Goal: Task Accomplishment & Management: Manage account settings

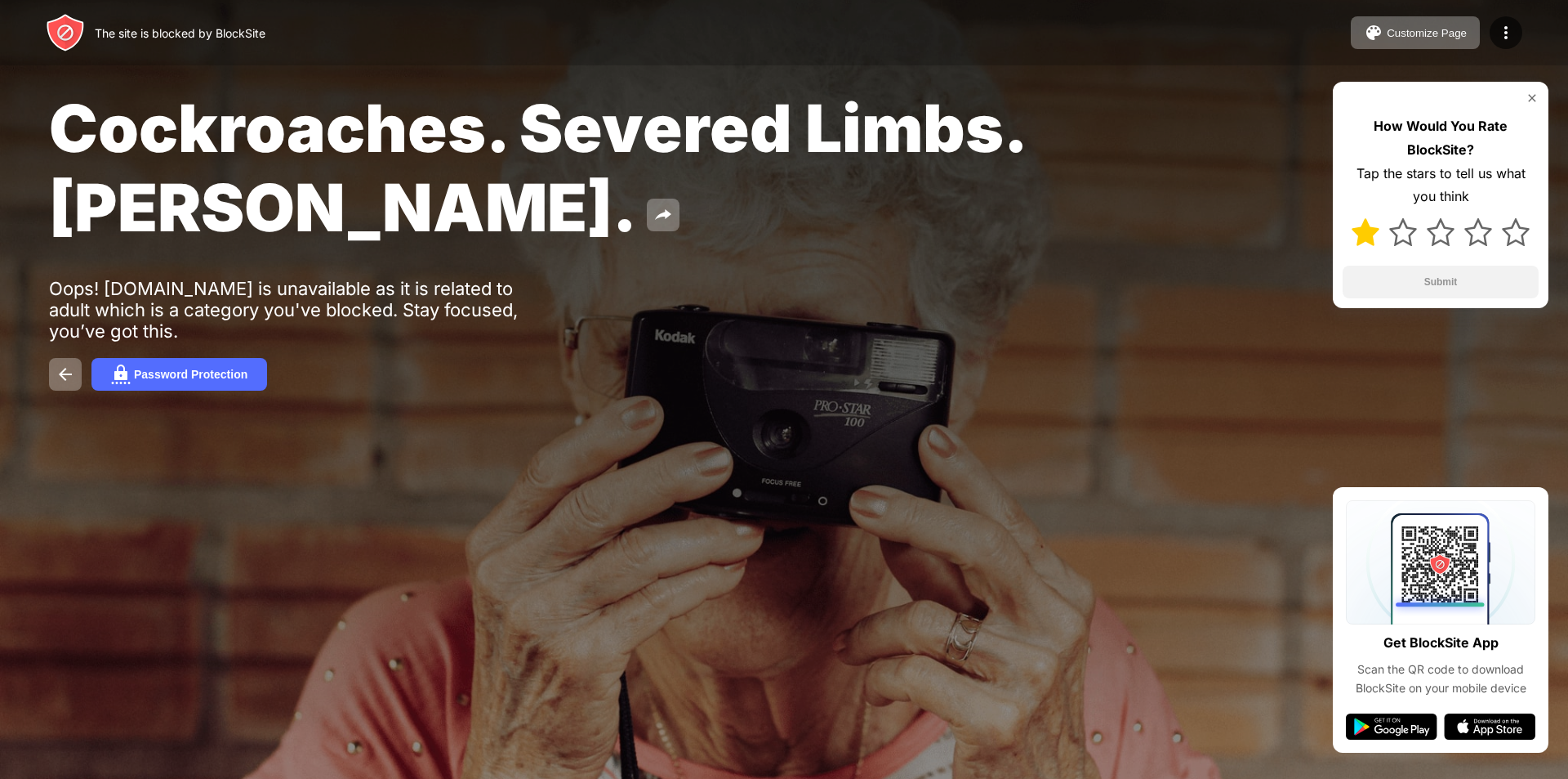
click at [1362, 233] on img at bounding box center [1366, 232] width 28 height 28
click at [1447, 281] on button "Submit" at bounding box center [1441, 281] width 196 height 33
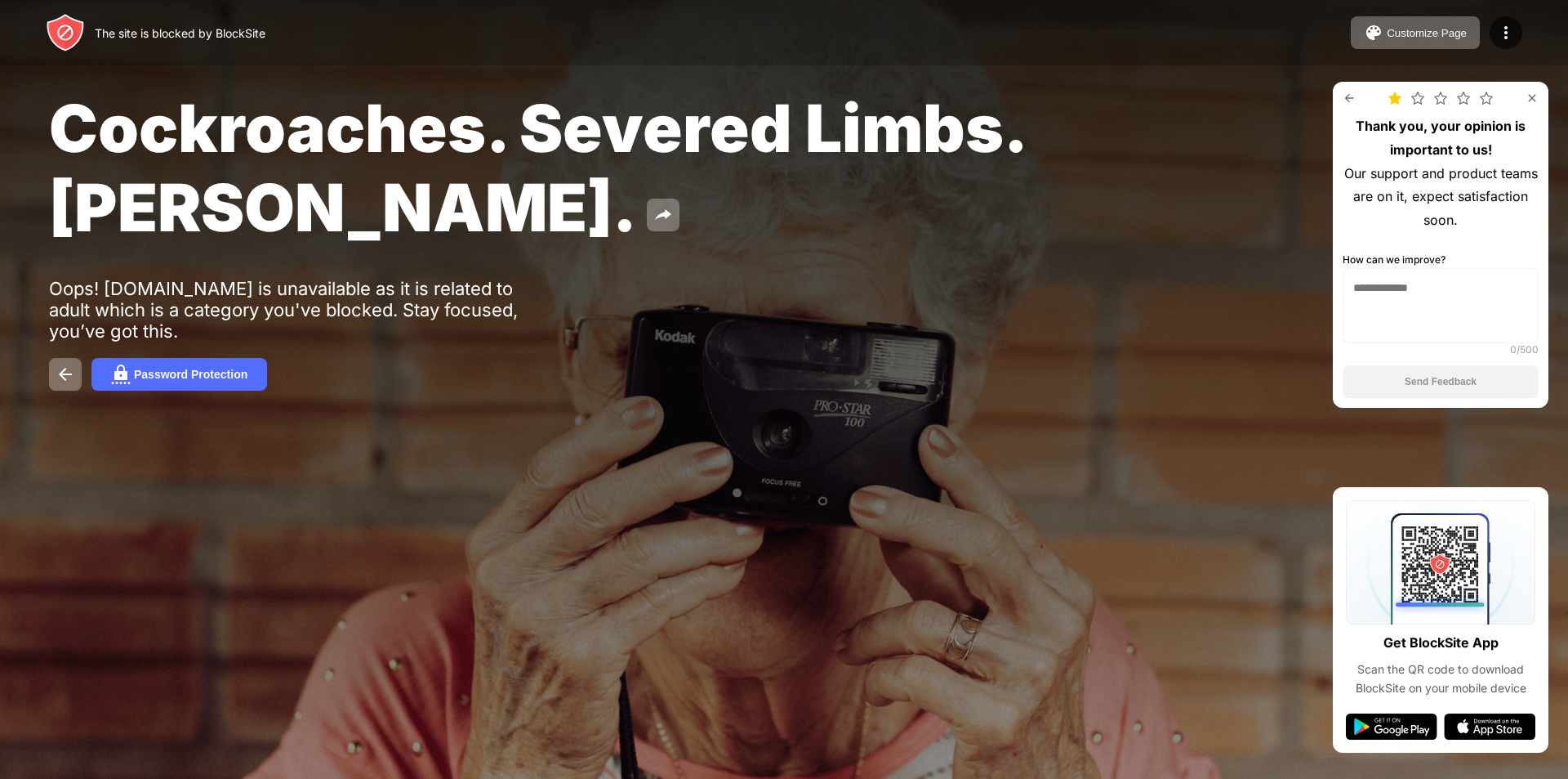
click at [1530, 97] on img at bounding box center [1532, 98] width 13 height 13
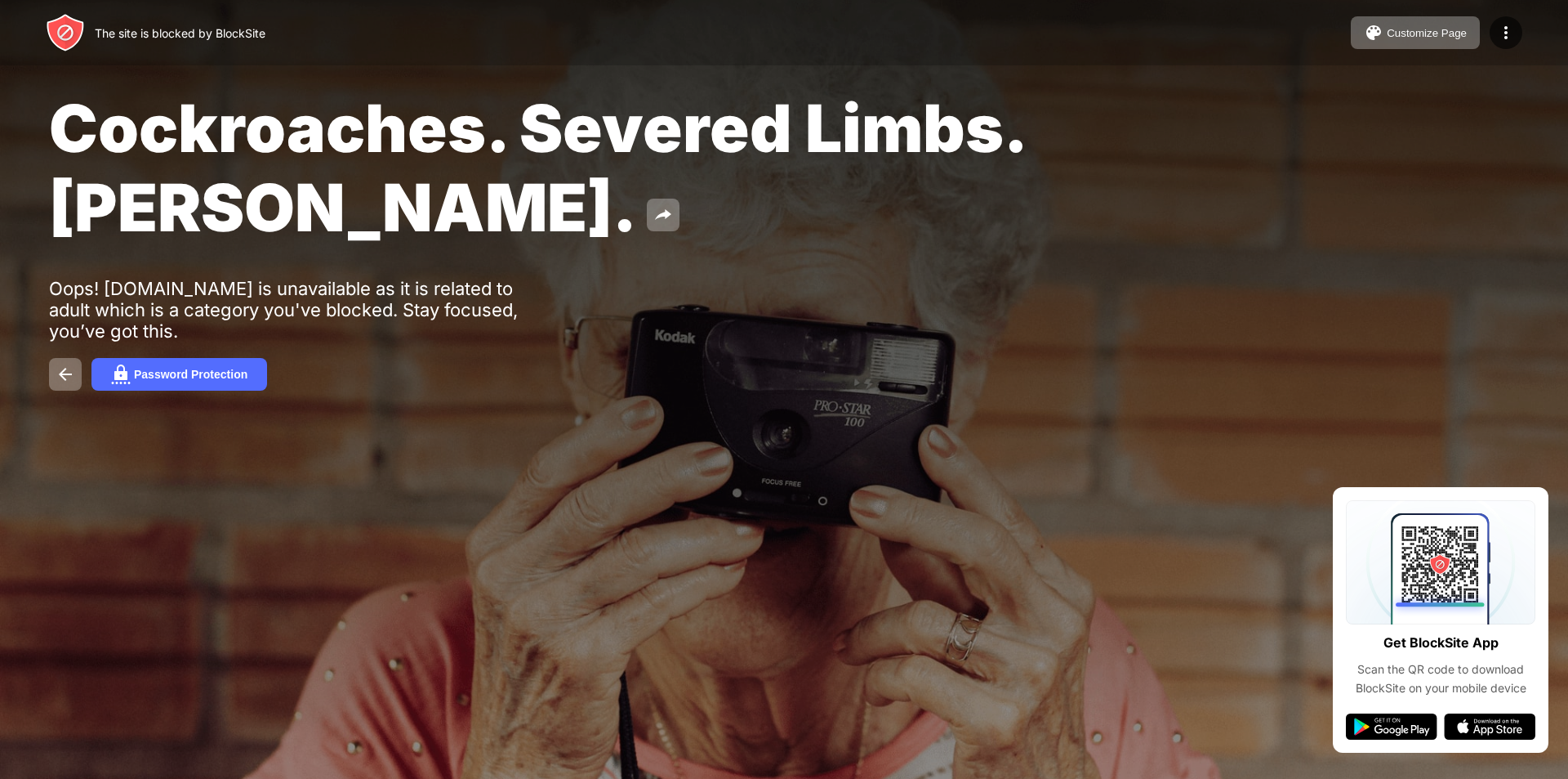
click at [154, 29] on div "The site is blocked by BlockSite" at bounding box center [180, 33] width 171 height 14
click at [1408, 29] on div "Customize Page" at bounding box center [1428, 33] width 80 height 12
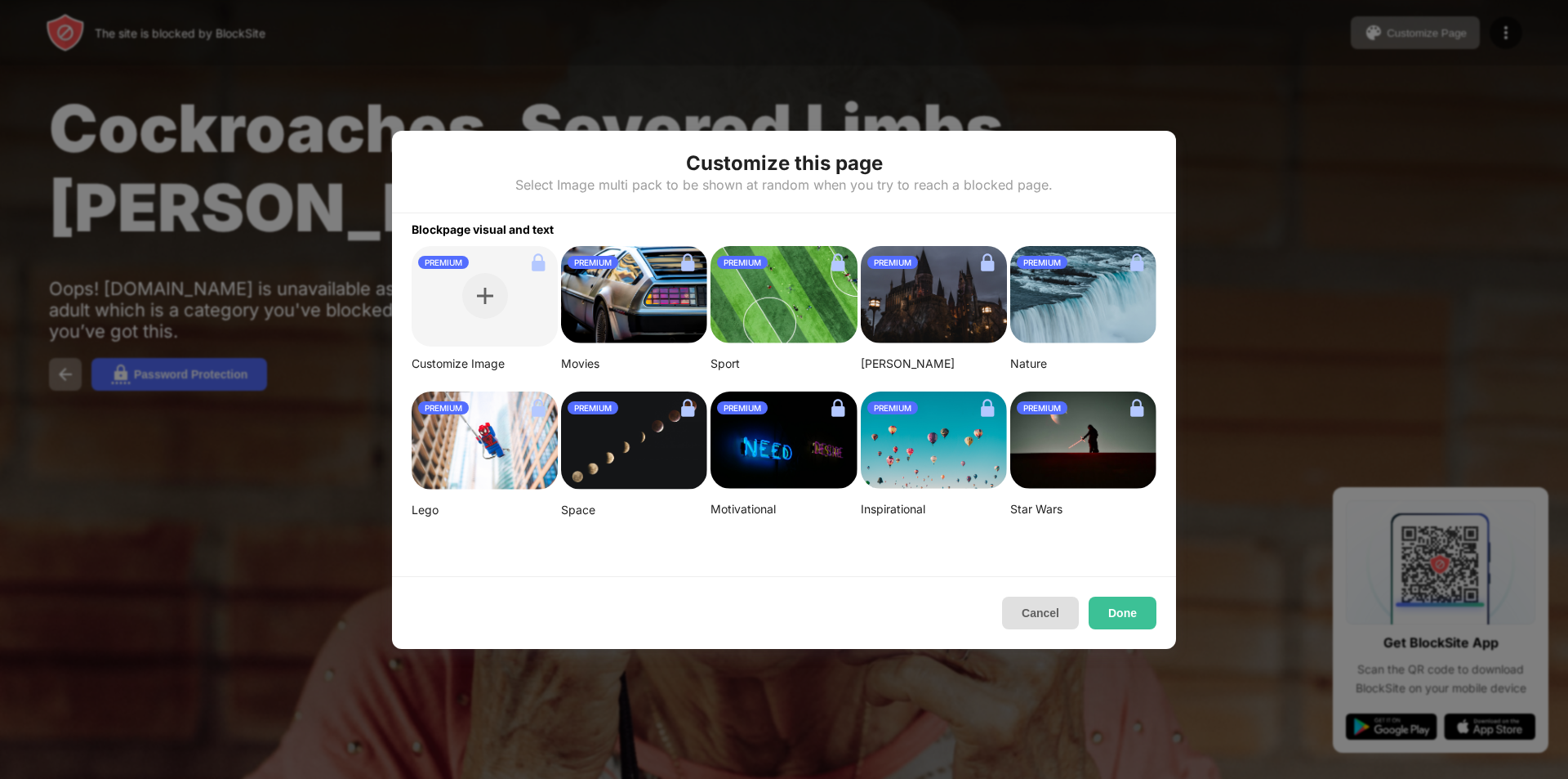
click at [1045, 607] on button "Cancel" at bounding box center [1041, 613] width 77 height 33
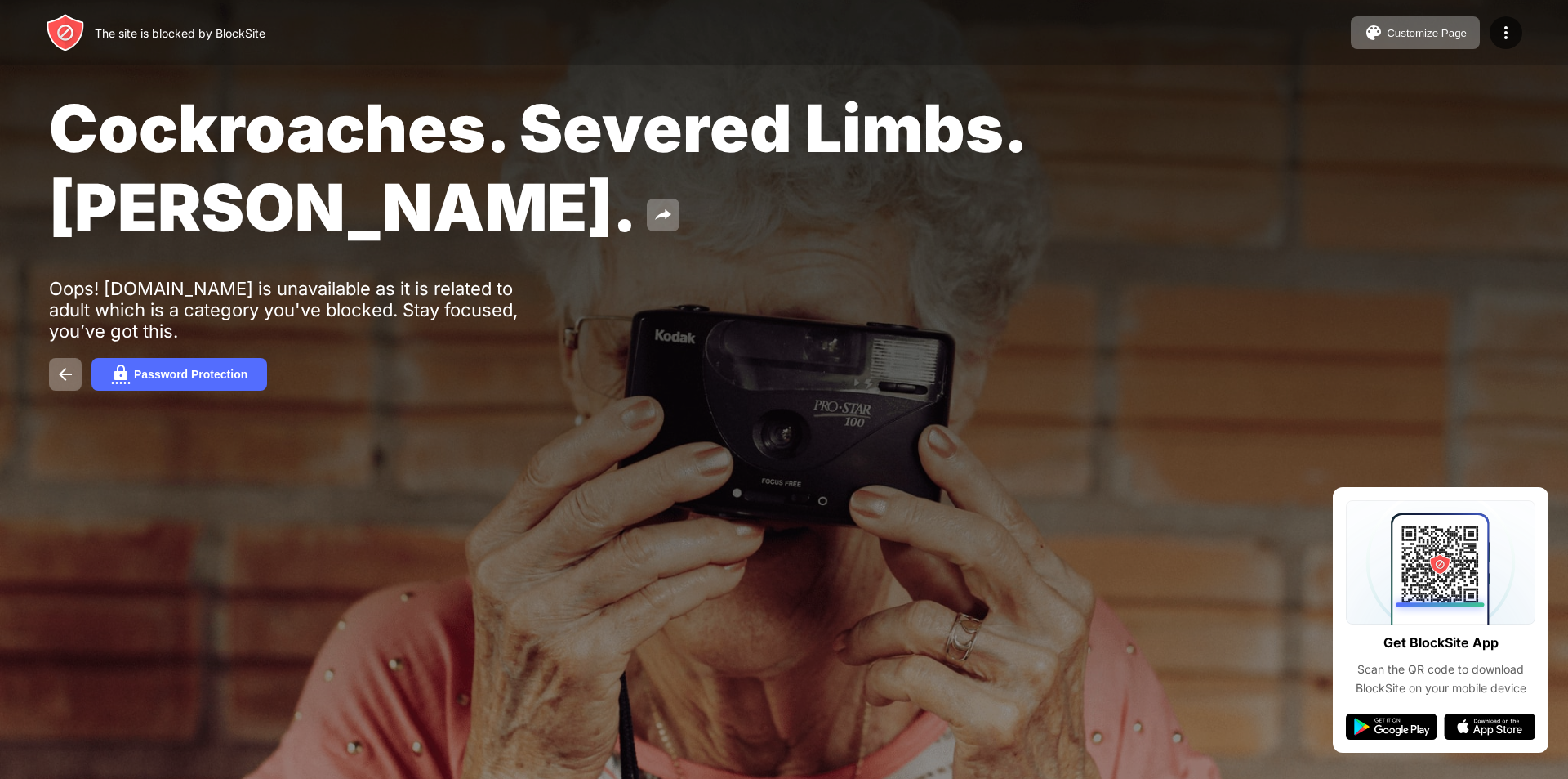
click at [595, 301] on div "Cockroaches. Severed Limbs. [PERSON_NAME]. Oops! [DOMAIN_NAME] is unavailable a…" at bounding box center [784, 239] width 1568 height 479
